Goal: Task Accomplishment & Management: Manage account settings

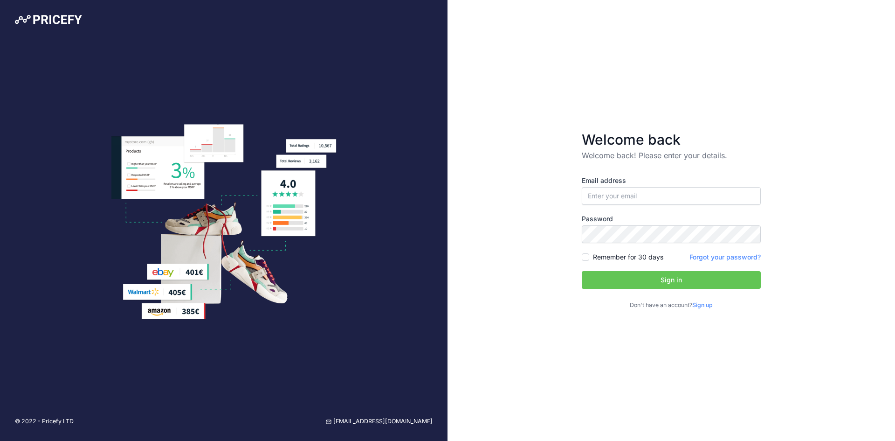
type input "[PERSON_NAME][EMAIL_ADDRESS][PERSON_NAME][DOMAIN_NAME]"
click at [637, 191] on input "[PERSON_NAME][EMAIL_ADDRESS][PERSON_NAME][DOMAIN_NAME]" at bounding box center [671, 196] width 179 height 18
click at [463, 267] on div "Welcome back Welcome back! Please enter your details. Email address stuart.swab…" at bounding box center [672, 220] width 448 height 441
click at [622, 282] on button "Sign in" at bounding box center [671, 280] width 179 height 18
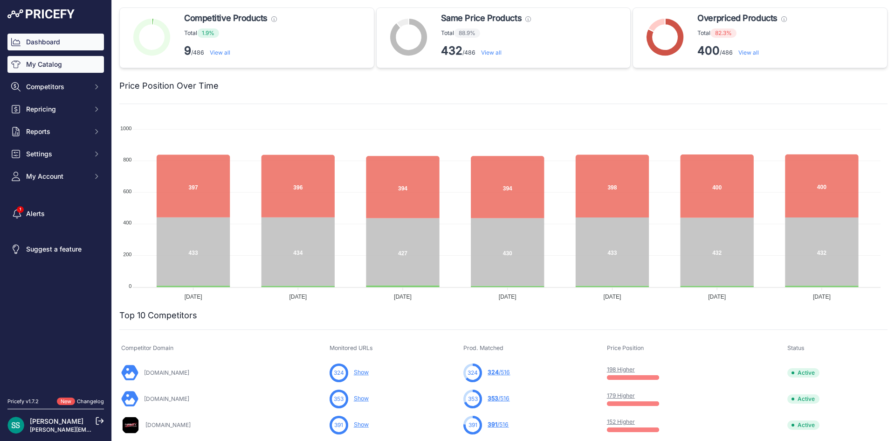
click at [69, 62] on link "My Catalog" at bounding box center [55, 64] width 97 height 17
